Goal: Navigation & Orientation: Find specific page/section

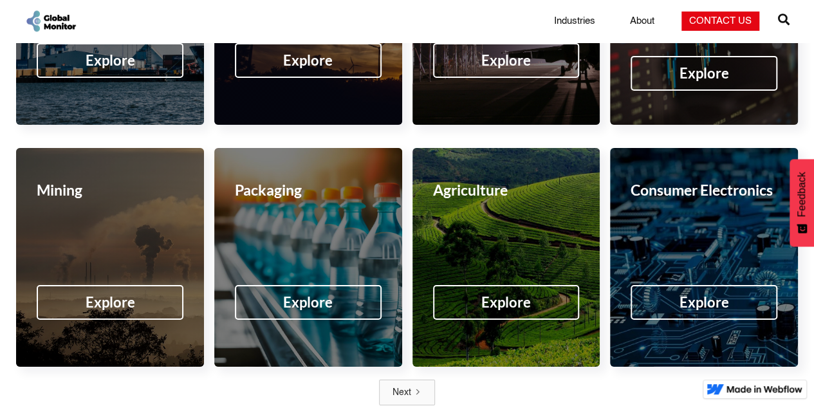
scroll to position [2163, 0]
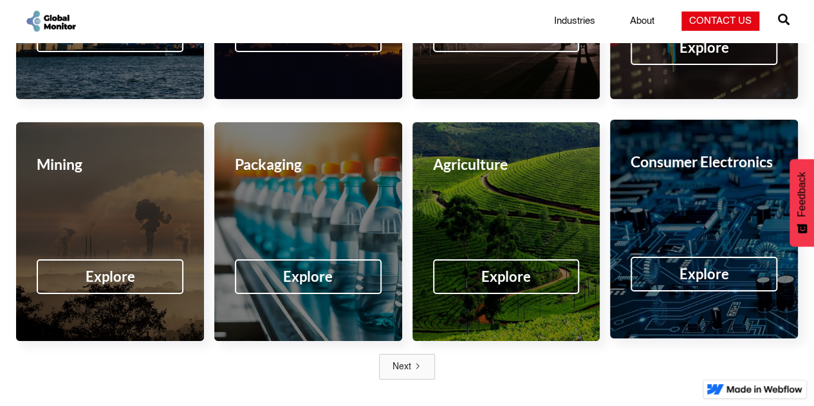
click at [684, 268] on div "Explore" at bounding box center [704, 274] width 50 height 13
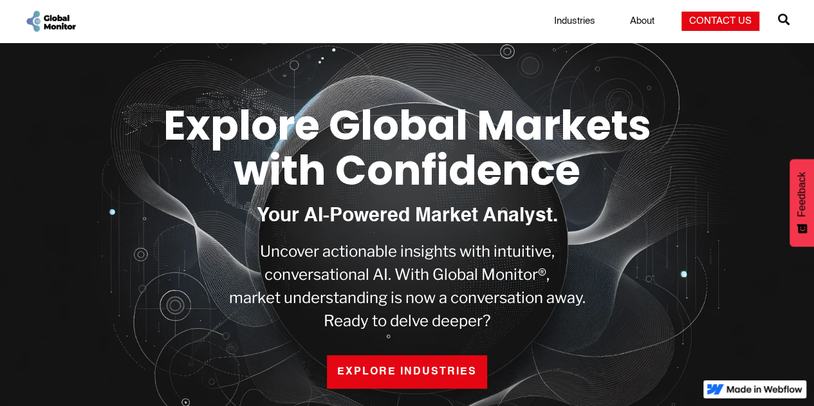
scroll to position [51, 0]
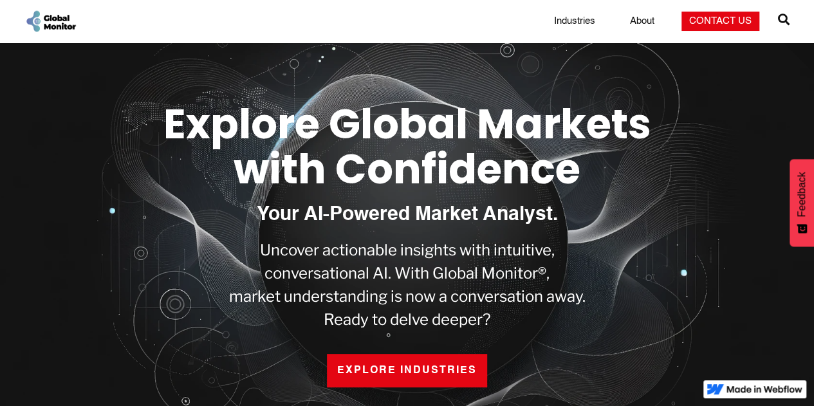
click at [358, 360] on link "EXPLORE INDUSTRIES" at bounding box center [407, 370] width 160 height 33
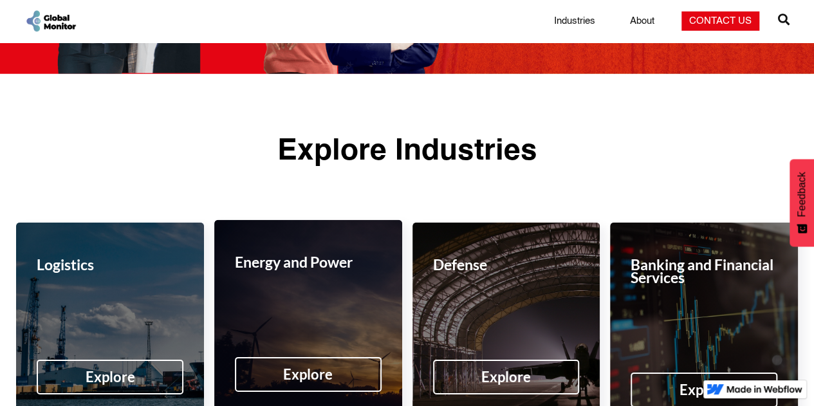
scroll to position [1822, 0]
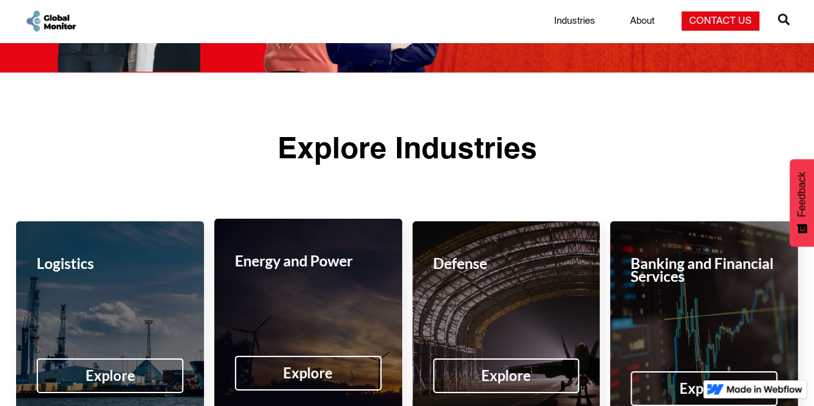
click at [304, 367] on div "Explore" at bounding box center [308, 373] width 50 height 13
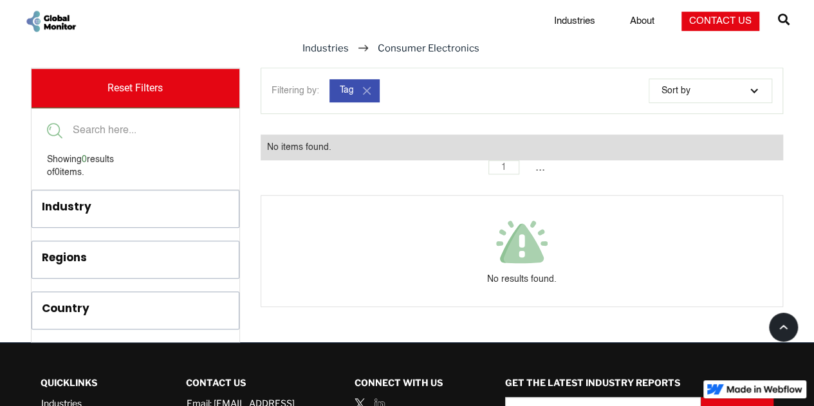
scroll to position [463, 0]
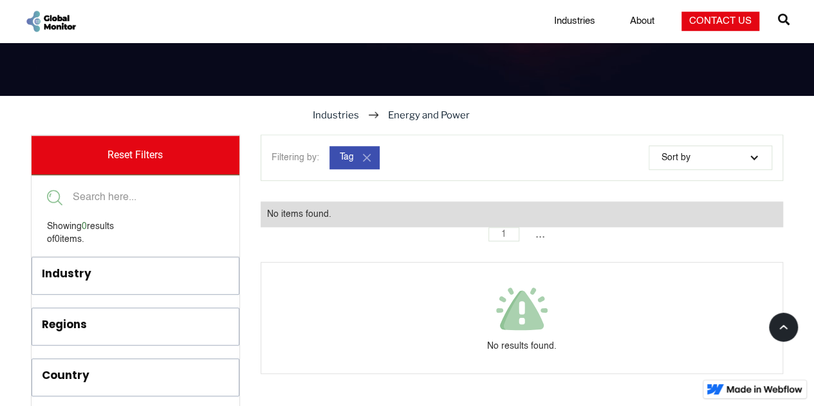
scroll to position [489, 0]
